Goal: Information Seeking & Learning: Learn about a topic

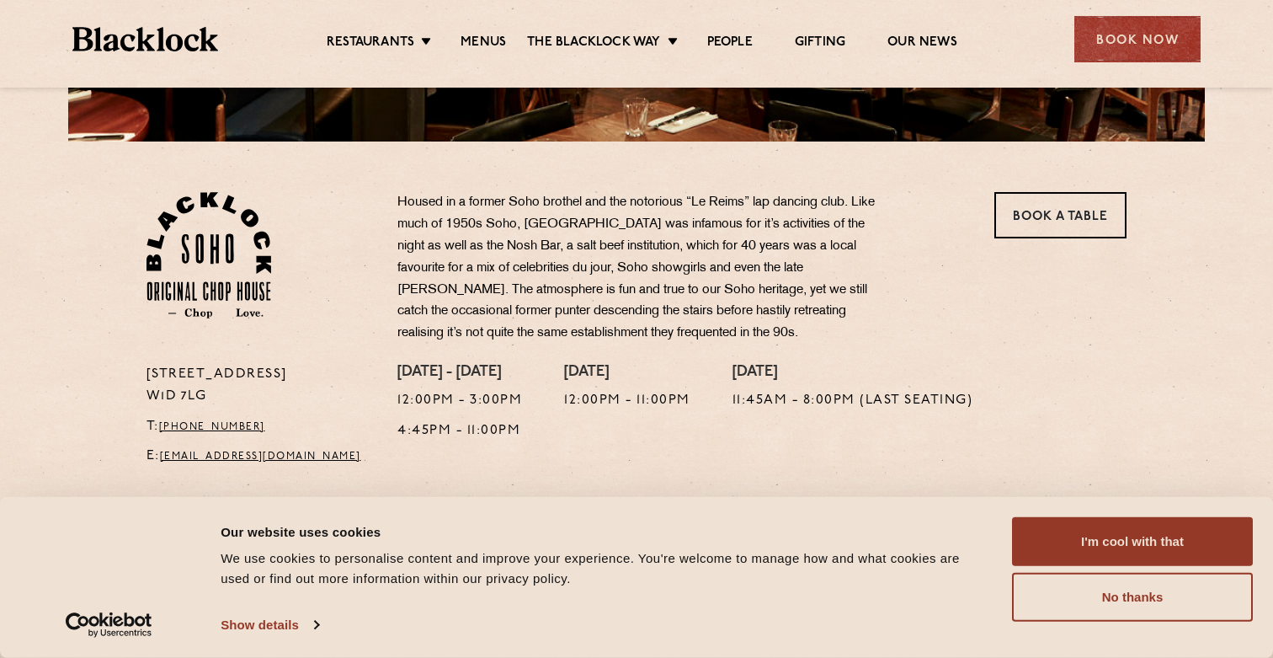
scroll to position [468, 0]
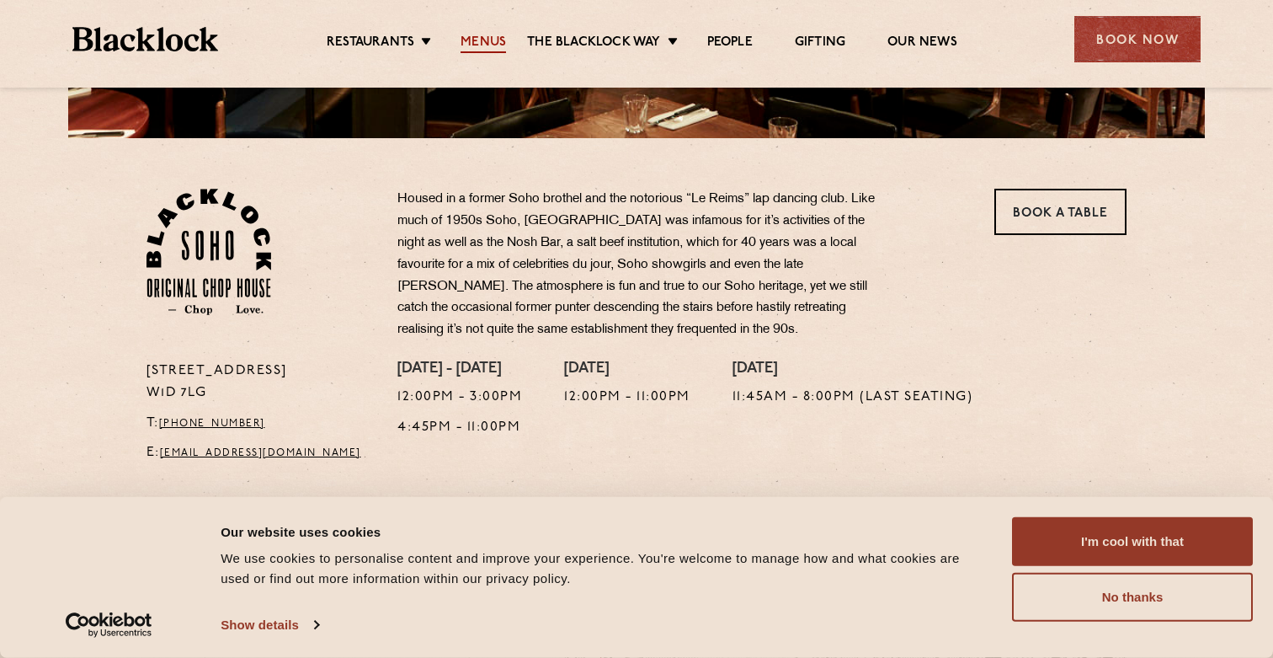
click at [486, 35] on link "Menus" at bounding box center [483, 44] width 45 height 19
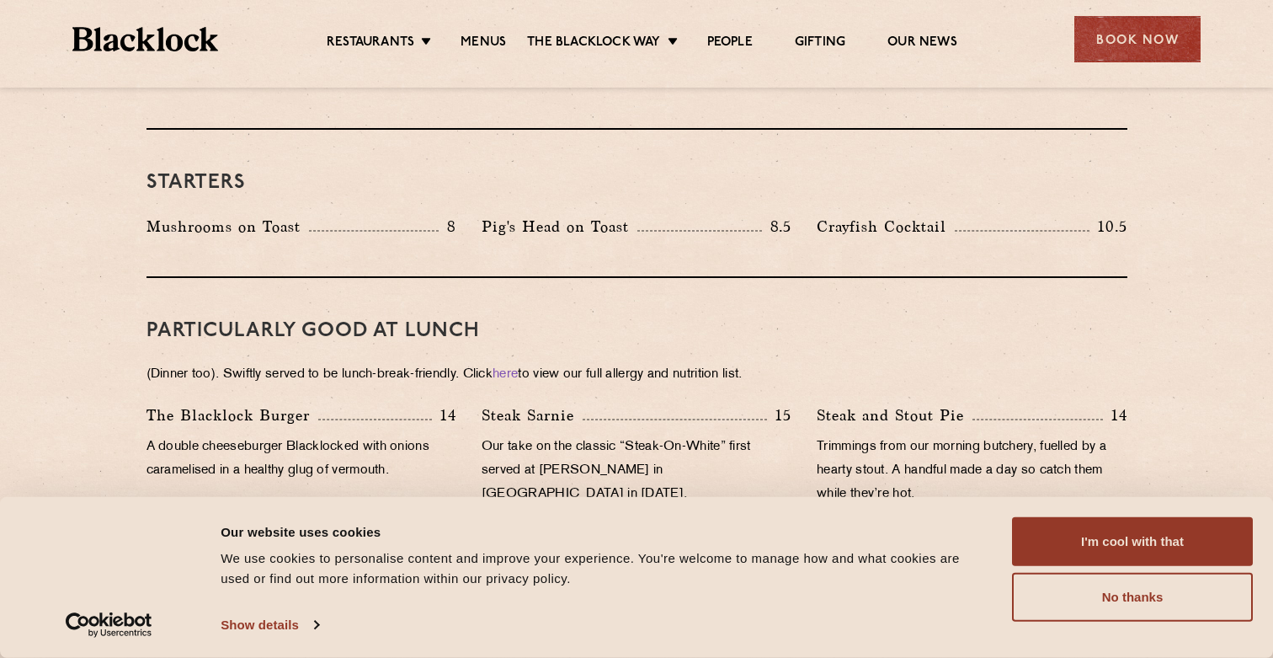
scroll to position [894, 0]
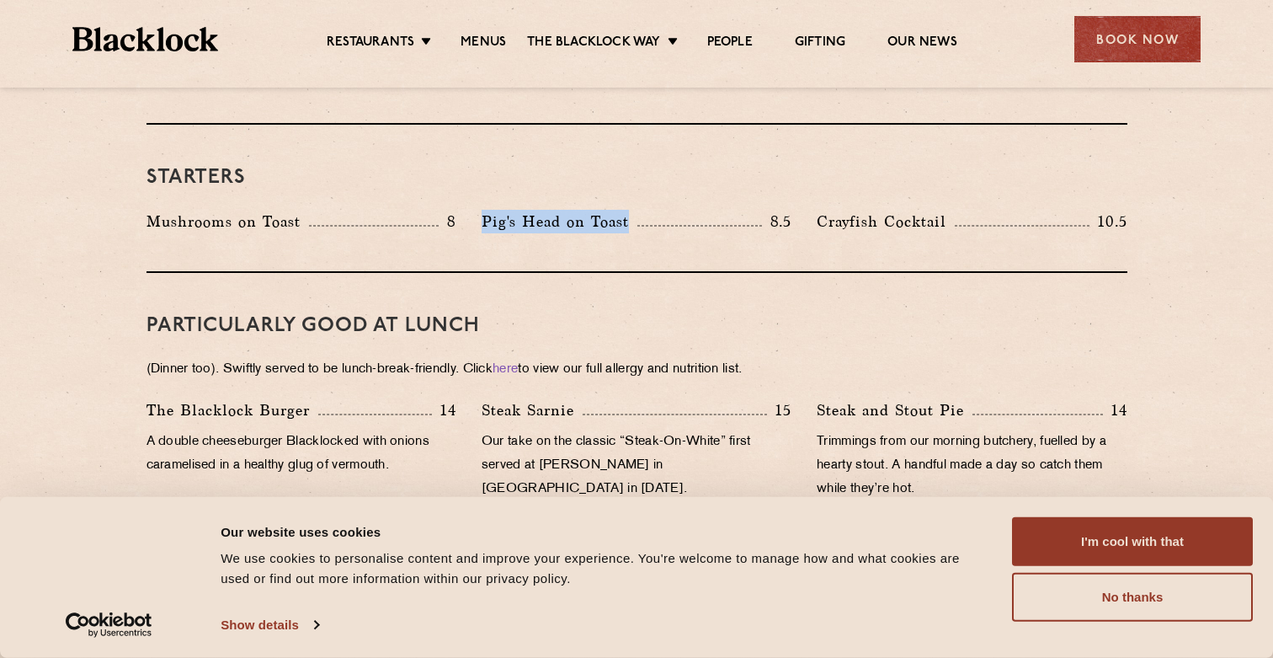
drag, startPoint x: 484, startPoint y: 196, endPoint x: 627, endPoint y: 195, distance: 142.3
click at [627, 210] on p "Pig's Head on Toast" at bounding box center [560, 222] width 156 height 24
copy p "Pig's Head on Toast"
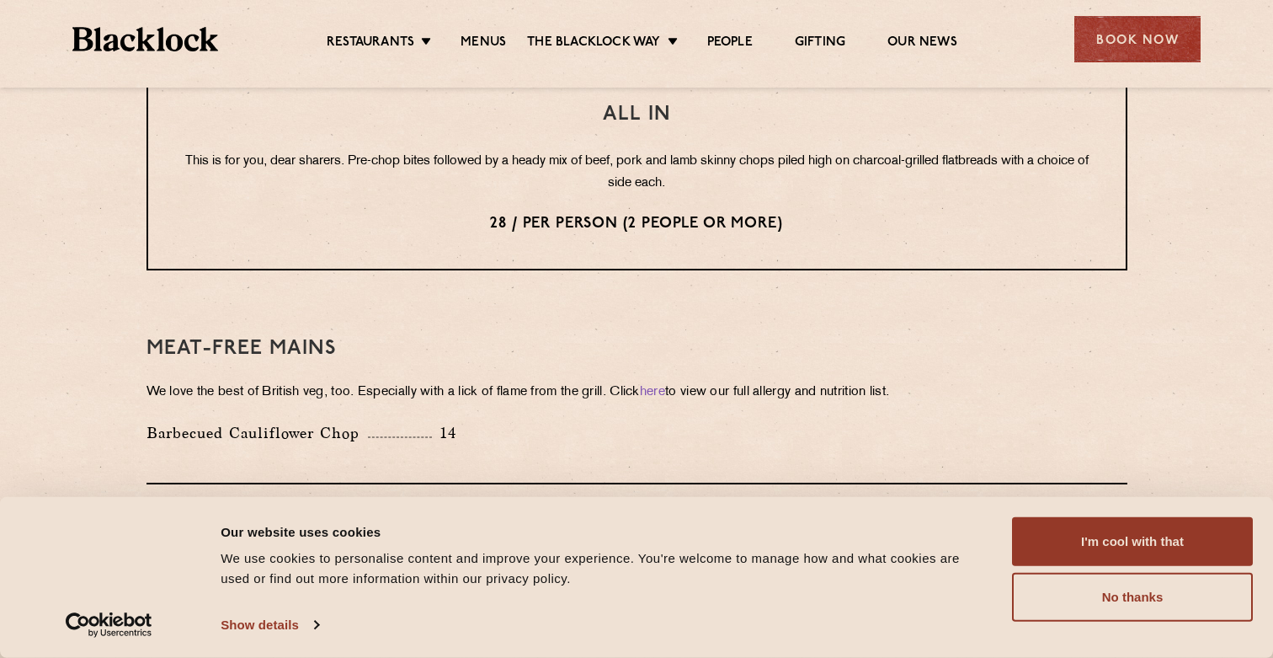
scroll to position [2190, 0]
